Goal: Task Accomplishment & Management: Use online tool/utility

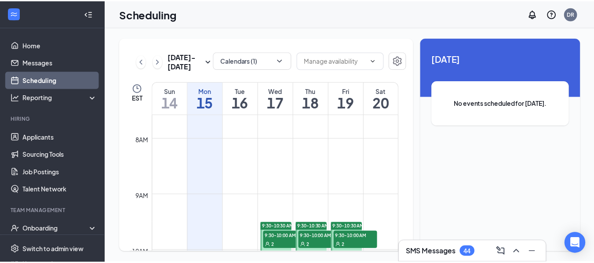
scroll to position [476, 0]
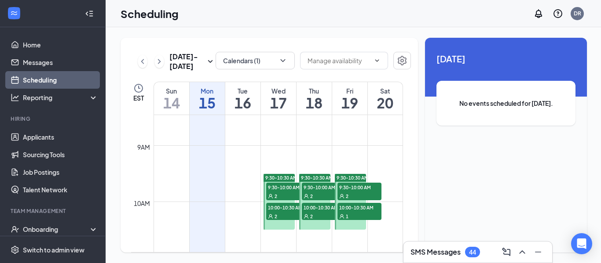
click at [418, 22] on div "Scheduling DR" at bounding box center [353, 13] width 495 height 27
click at [44, 135] on link "Applicants" at bounding box center [60, 137] width 75 height 18
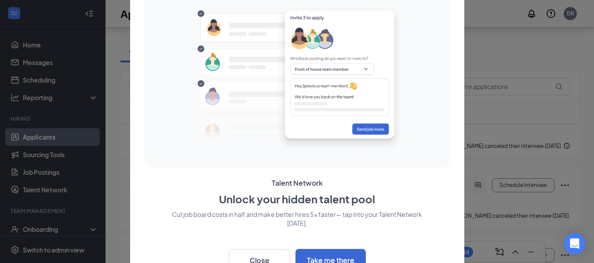
scroll to position [132, 0]
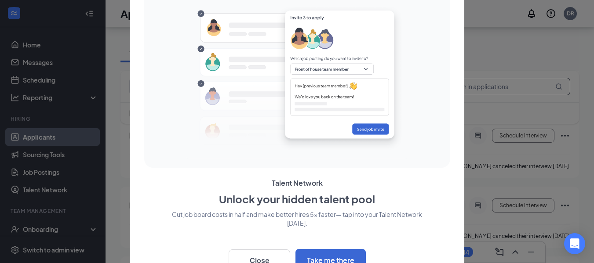
click at [484, 91] on div at bounding box center [297, 131] width 594 height 263
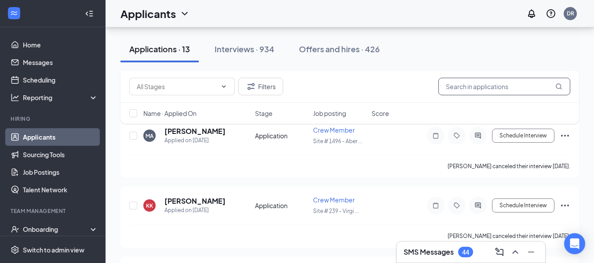
click at [505, 93] on input "text" at bounding box center [504, 87] width 132 height 18
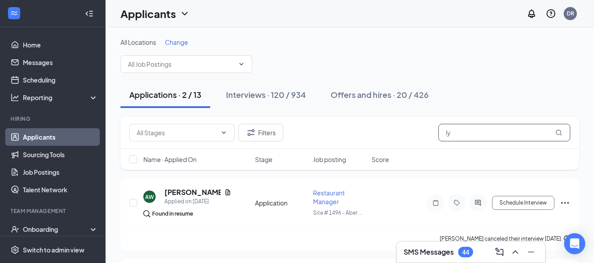
type input "ly"
click at [556, 133] on icon "MagnifyingGlass" at bounding box center [559, 133] width 6 height 6
